Goal: Task Accomplishment & Management: Use online tool/utility

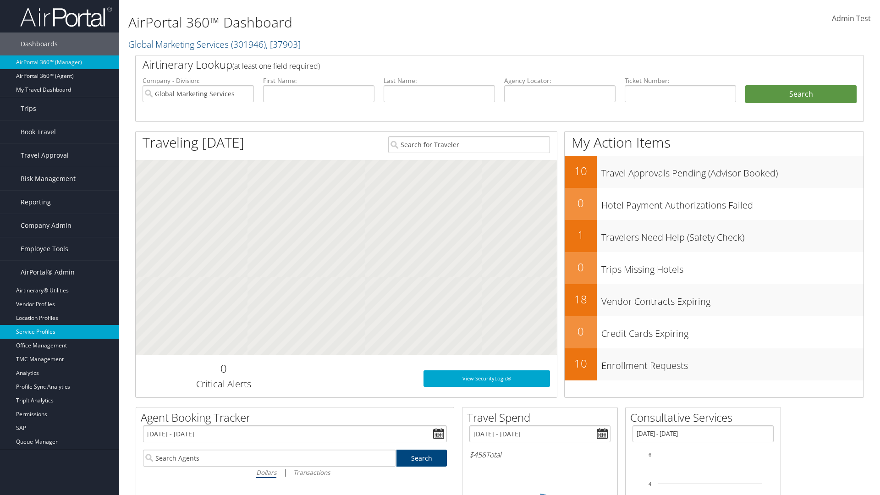
click at [60, 332] on link "Service Profiles" at bounding box center [59, 332] width 119 height 14
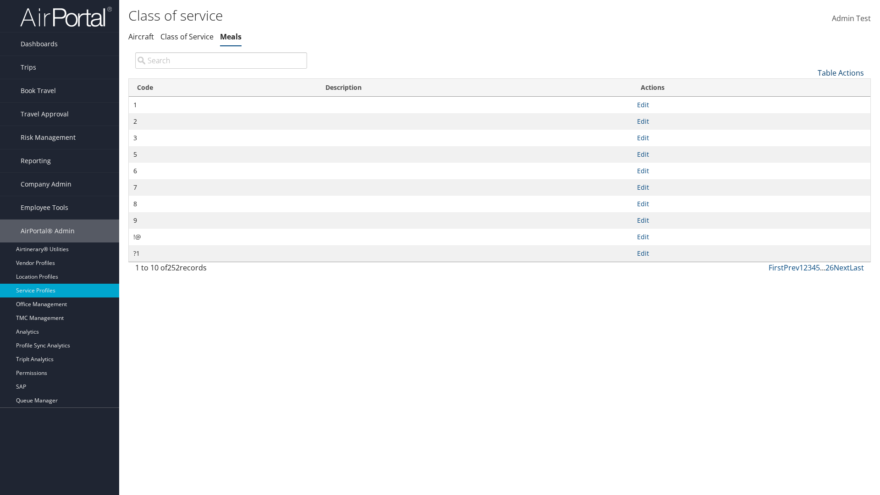
click at [841, 72] on link "Table Actions" at bounding box center [841, 73] width 46 height 10
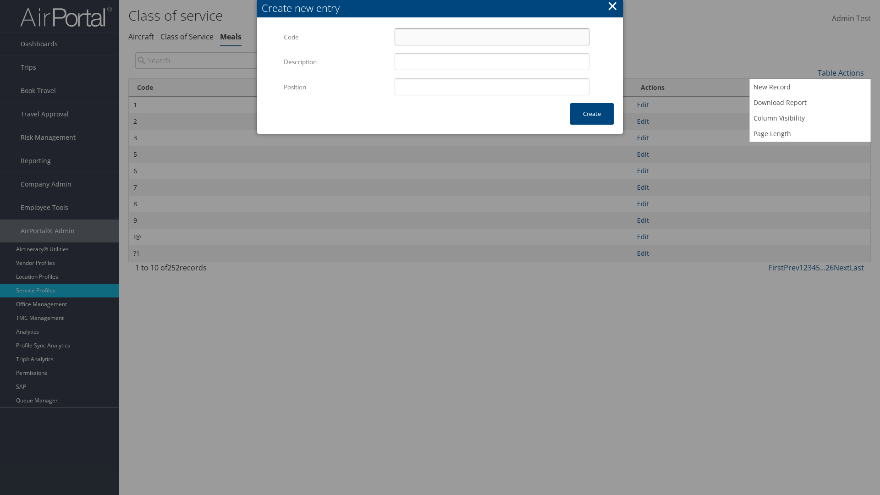
click at [492, 37] on input "Code" at bounding box center [492, 36] width 195 height 17
type input "/Q"
click at [492, 87] on input "Position" at bounding box center [492, 86] width 195 height 17
type input "12"
type input "/Q"
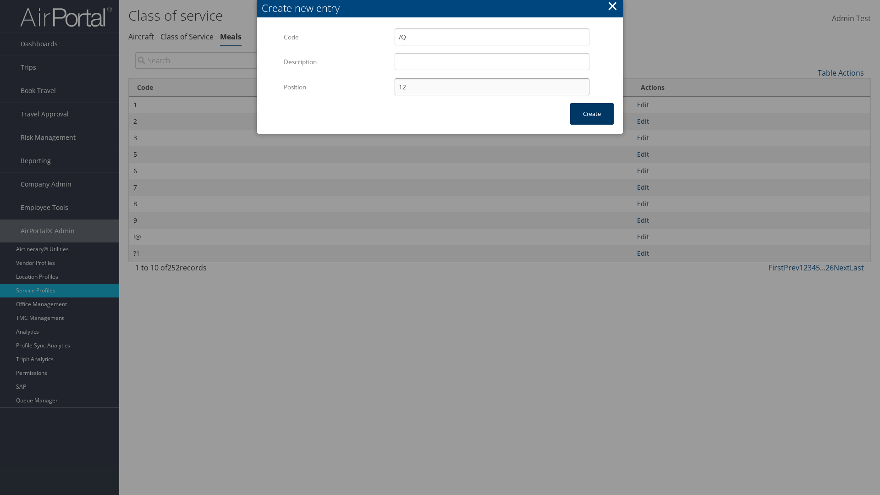
type input "12"
click at [592, 114] on button "Create" at bounding box center [592, 114] width 44 height 22
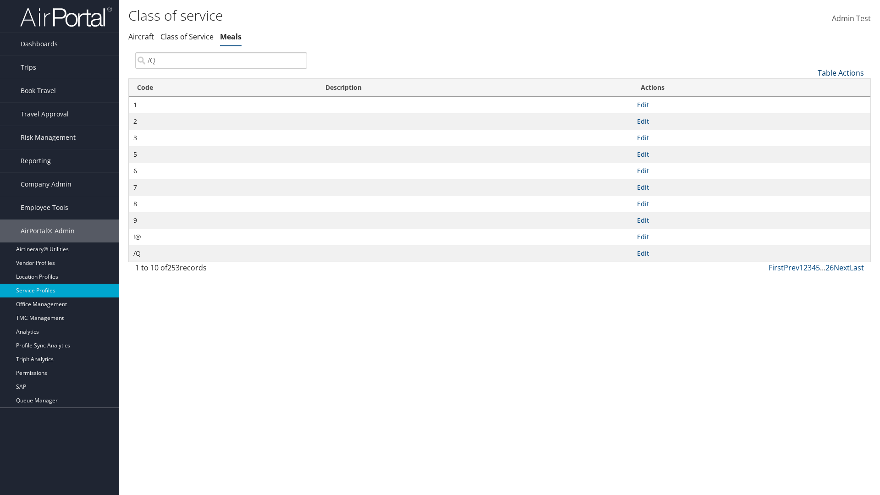
type input "/Q"
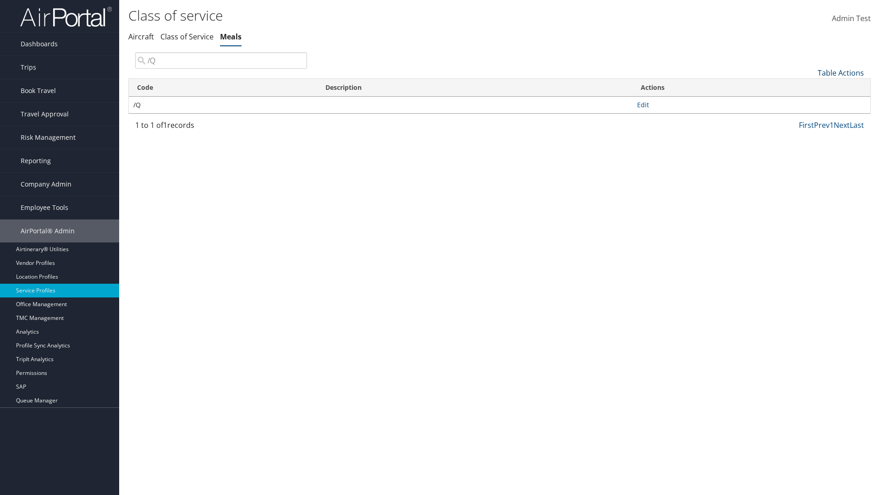
click at [841, 72] on link "Table Actions" at bounding box center [841, 73] width 46 height 10
click at [810, 88] on link "Code" at bounding box center [810, 88] width 121 height 16
click at [810, 103] on link "Description" at bounding box center [810, 104] width 121 height 16
click at [440, 248] on div at bounding box center [440, 247] width 880 height 495
click at [841, 72] on link "Table Actions" at bounding box center [841, 73] width 46 height 10
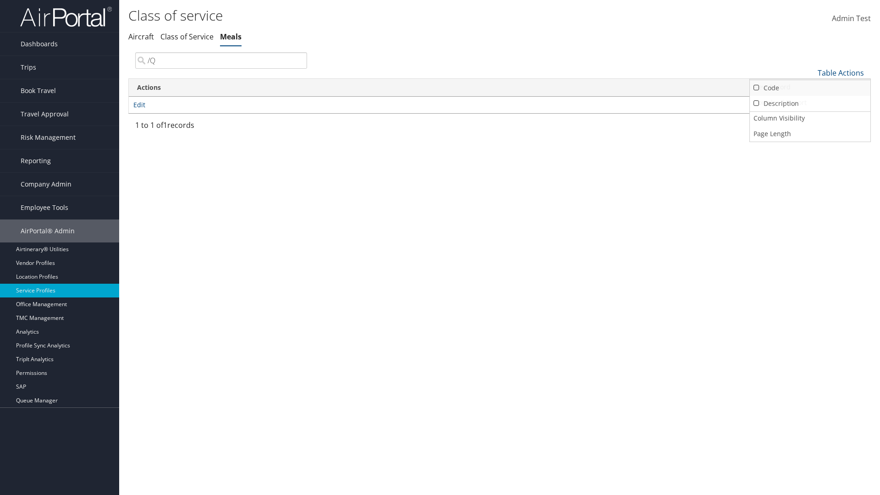
click at [810, 88] on link "Code" at bounding box center [810, 88] width 121 height 16
click at [810, 103] on link "Description" at bounding box center [810, 104] width 121 height 16
